Goal: Navigation & Orientation: Understand site structure

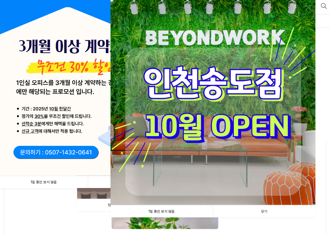
click at [268, 209] on link "닫기" at bounding box center [264, 211] width 103 height 12
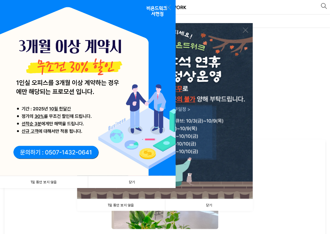
click at [165, 5] on img at bounding box center [88, 88] width 176 height 176
click at [167, 7] on link at bounding box center [168, 7] width 5 height 5
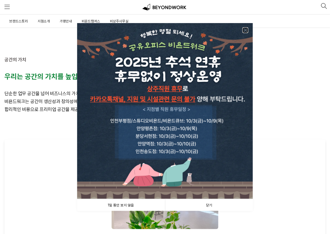
click at [243, 30] on link at bounding box center [245, 30] width 5 height 5
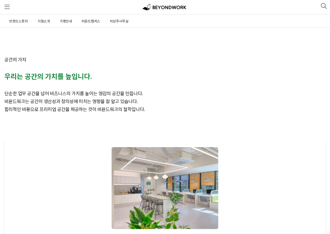
click at [43, 19] on span "지점소개" at bounding box center [44, 21] width 12 height 4
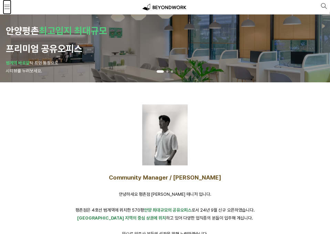
click at [8, 7] on span at bounding box center [6, 6] width 5 height 5
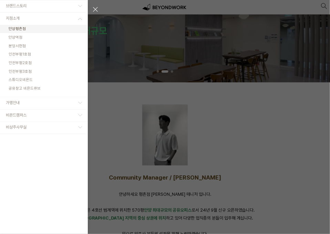
click at [21, 44] on span "분당서현점" at bounding box center [17, 45] width 17 height 5
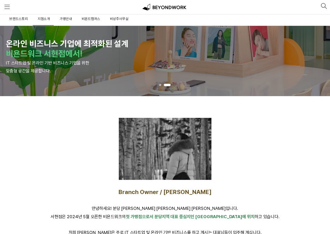
click at [114, 21] on link "비상주사무실" at bounding box center [119, 18] width 20 height 13
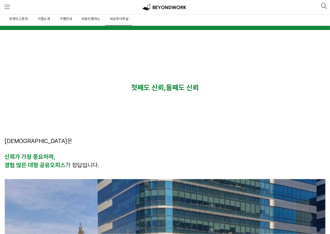
click at [67, 15] on link "가맹안내" at bounding box center [65, 18] width 13 height 13
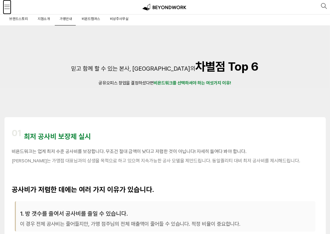
click at [6, 7] on span at bounding box center [6, 6] width 5 height 5
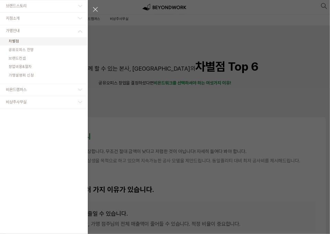
click at [30, 90] on link "비욘드캠퍼스" at bounding box center [44, 90] width 88 height 12
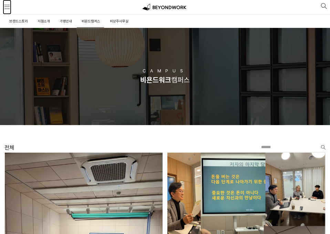
click at [7, 7] on span at bounding box center [6, 6] width 5 height 5
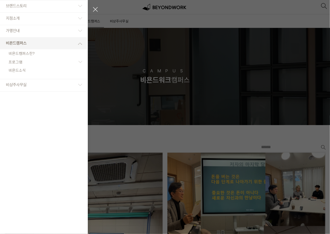
click at [17, 83] on span "비상주사무실" at bounding box center [16, 84] width 21 height 5
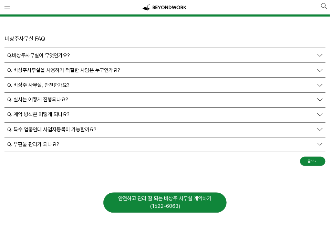
scroll to position [2892, 0]
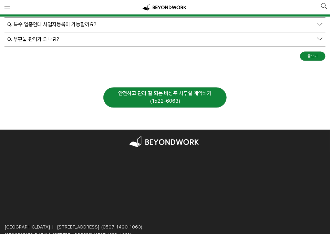
click at [161, 92] on div "안전하고 관리 잘 되는 비상주 사무실 계약하기 (1522-6063)" at bounding box center [164, 97] width 123 height 20
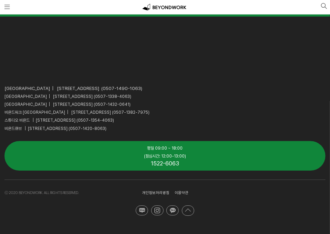
scroll to position [3065, 0]
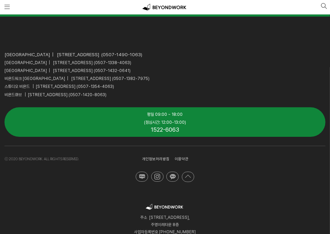
click at [176, 123] on span "(점심시간: 12:00-13:00)" at bounding box center [165, 122] width 42 height 5
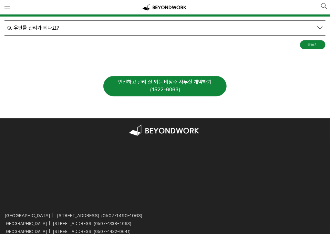
scroll to position [2789, 0]
